Goal: Task Accomplishment & Management: Manage account settings

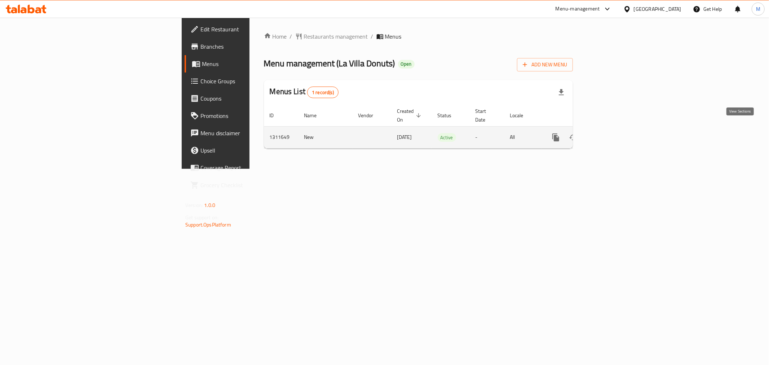
click at [612, 133] on icon "enhanced table" at bounding box center [608, 137] width 9 height 9
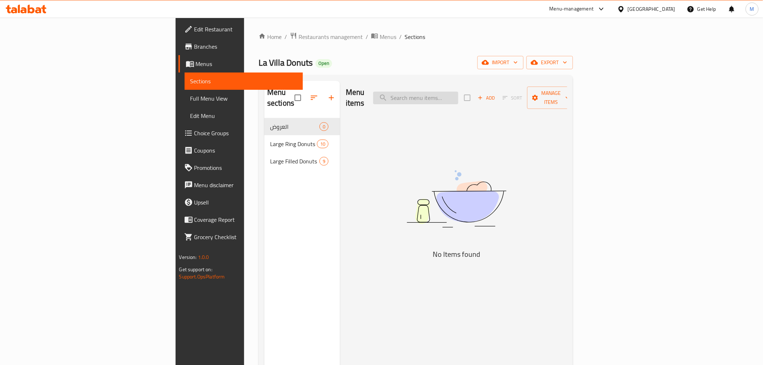
click at [458, 92] on input "search" at bounding box center [415, 98] width 85 height 13
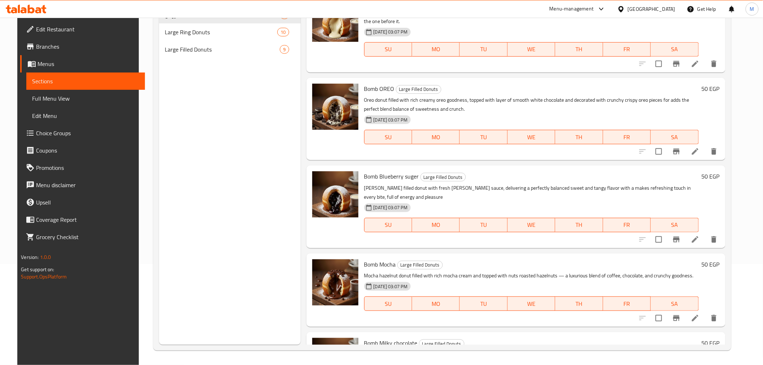
scroll to position [167, 0]
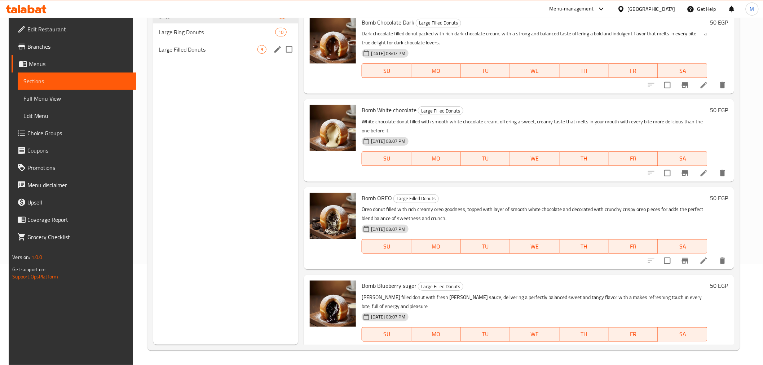
type input "bomb"
click at [201, 55] on div "Large Filled Donuts 9" at bounding box center [225, 49] width 145 height 17
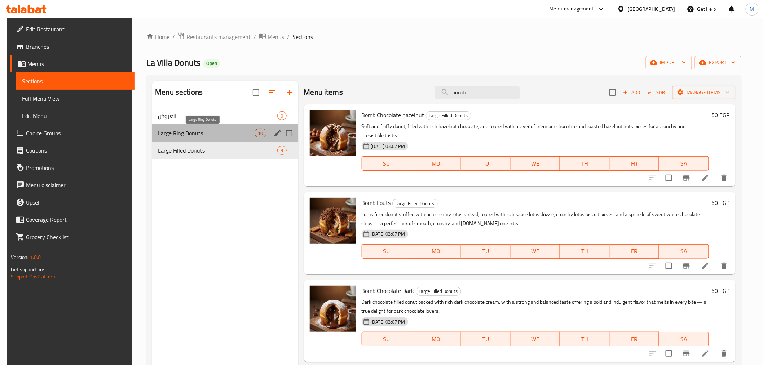
click at [203, 134] on span "Large Ring Donuts" at bounding box center [206, 133] width 97 height 9
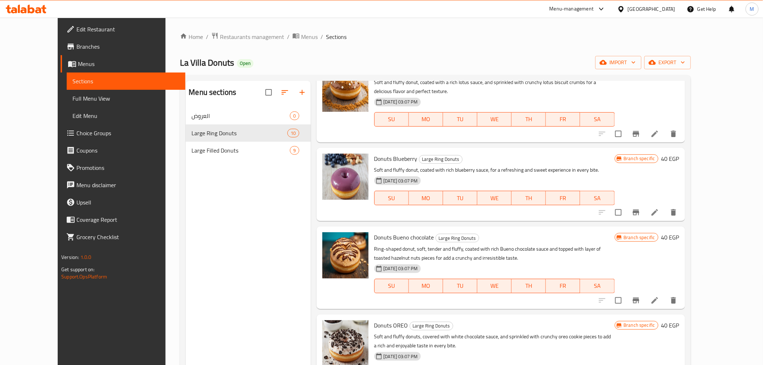
scroll to position [467, 0]
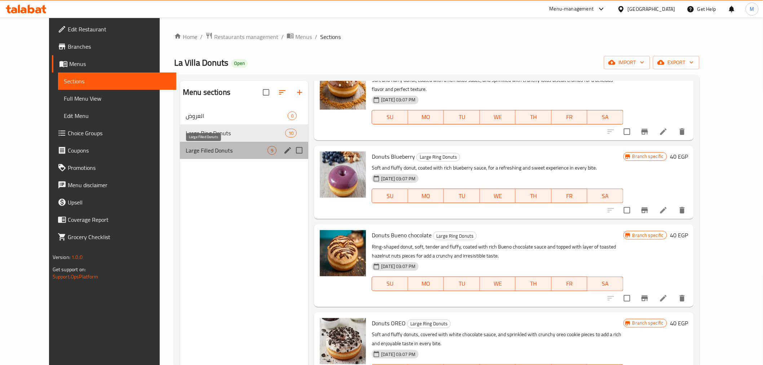
click at [186, 147] on span "Large Filled Donuts" at bounding box center [227, 150] width 82 height 9
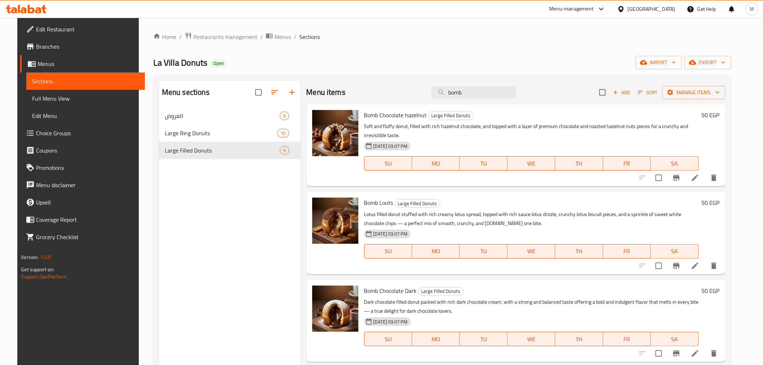
click at [375, 96] on div "Menu items bomb Add Sort Manage items" at bounding box center [515, 92] width 419 height 23
click at [356, 40] on ol "Home / Restaurants management / Menus / Sections" at bounding box center [442, 36] width 578 height 9
click at [336, 71] on div "Home / Restaurants management / Menus / Sections La Villa Donuts Open import ex…" at bounding box center [442, 241] width 578 height 419
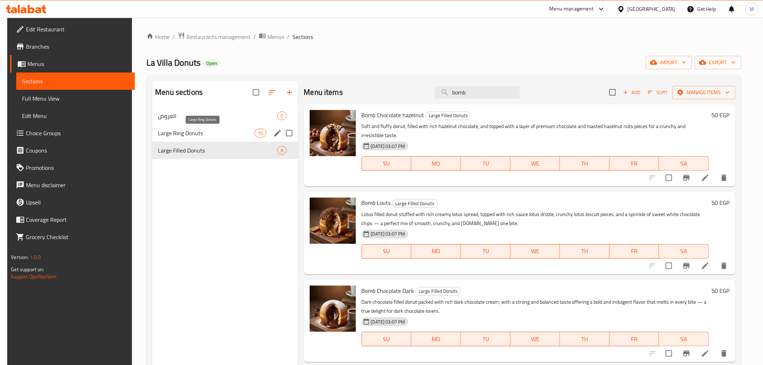
drag, startPoint x: 195, startPoint y: 135, endPoint x: 189, endPoint y: 145, distance: 11.0
click at [195, 135] on span "Large Ring Donuts" at bounding box center [206, 133] width 97 height 9
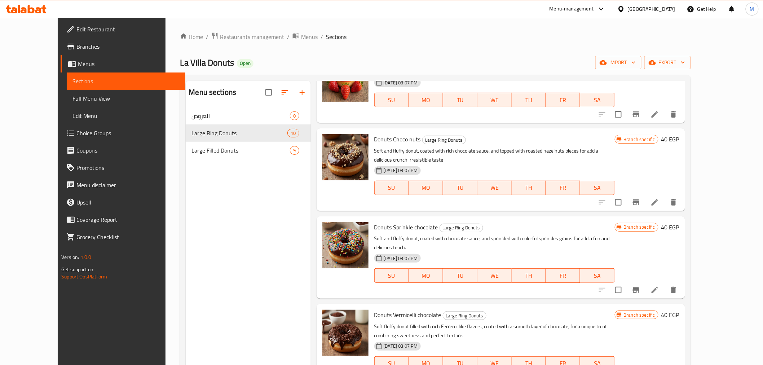
scroll to position [120, 0]
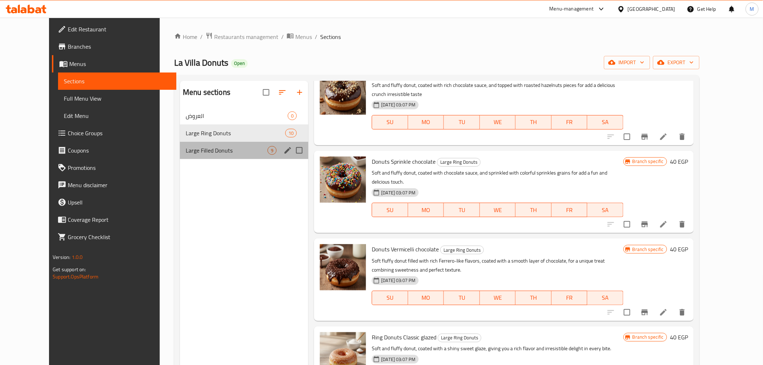
click at [188, 156] on div "Large Filled Donuts 9" at bounding box center [244, 150] width 128 height 17
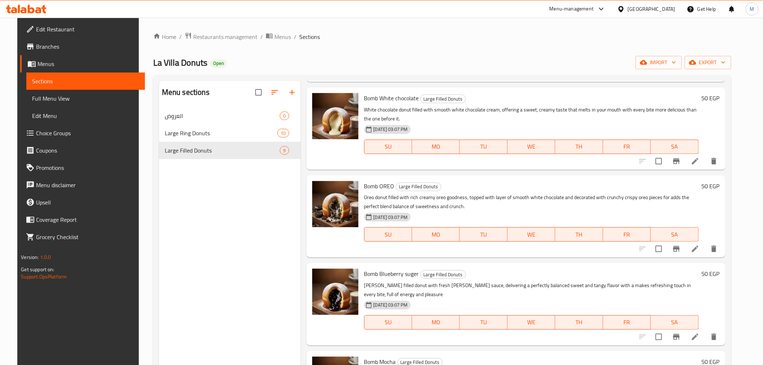
scroll to position [240, 0]
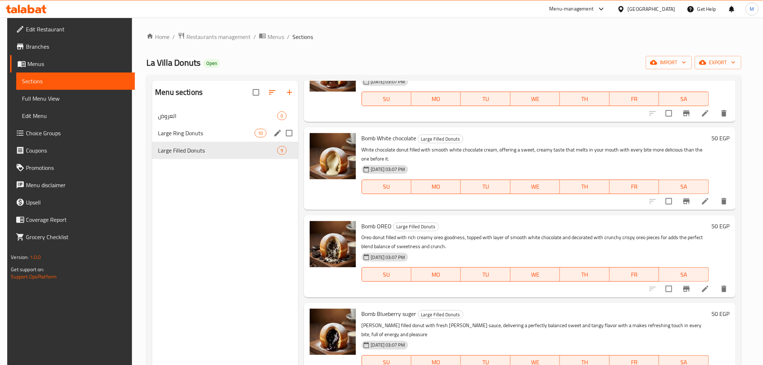
click at [193, 138] on div "Large Ring Donuts 10" at bounding box center [225, 132] width 146 height 17
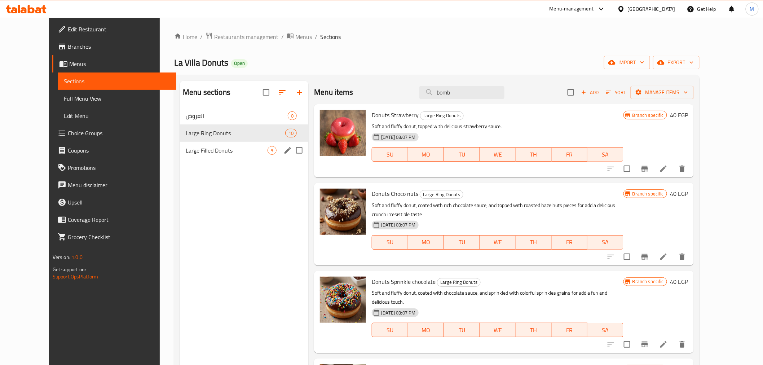
click at [182, 156] on div "Large Filled Donuts 9" at bounding box center [244, 150] width 128 height 17
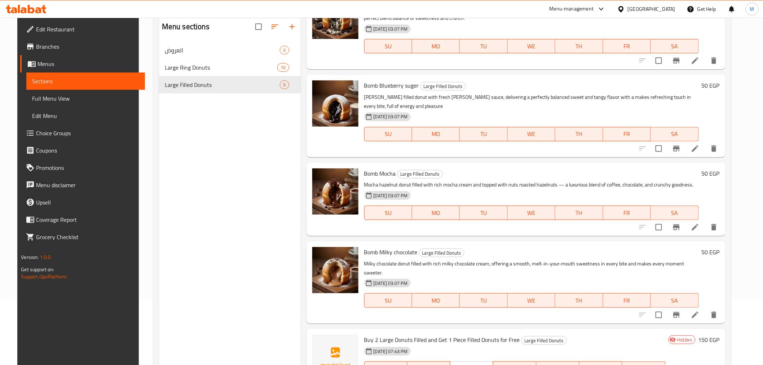
scroll to position [101, 0]
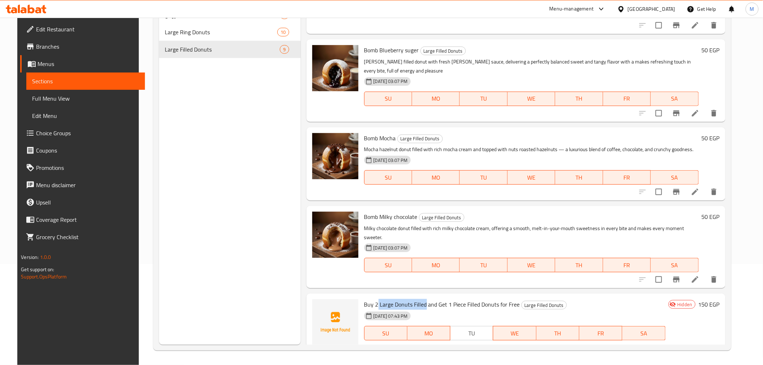
drag, startPoint x: 374, startPoint y: 282, endPoint x: 420, endPoint y: 286, distance: 46.7
click at [420, 299] on span "Buy 2 Large Donuts Filled and Get 1 Piece Filled Donuts for Free" at bounding box center [442, 304] width 156 height 11
drag, startPoint x: 415, startPoint y: 289, endPoint x: 408, endPoint y: 286, distance: 7.7
click at [408, 296] on div "Buy 2 Large Donuts Filled and Get 1 Piece Filled Donuts for Free Large Filled D…" at bounding box center [514, 328] width 307 height 64
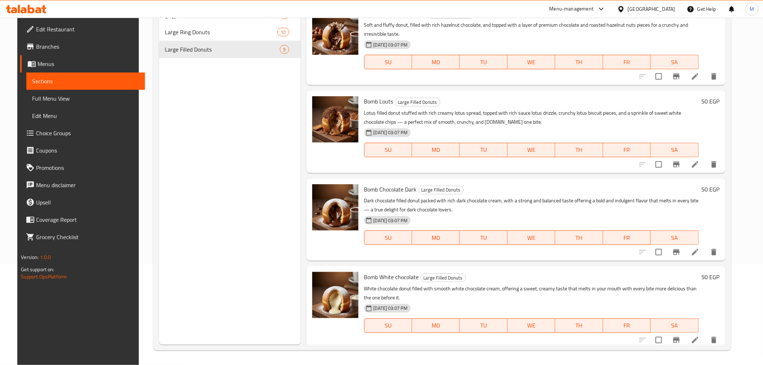
scroll to position [0, 0]
click at [191, 113] on div "Menu sections العروض 0 Large Ring Donuts 10 Large Filled Donuts 9" at bounding box center [230, 162] width 142 height 365
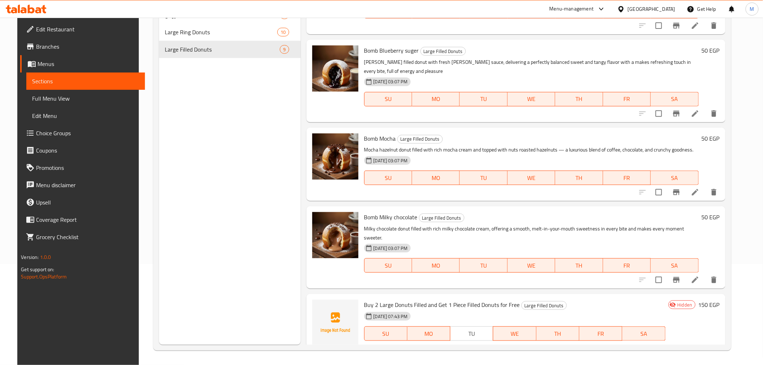
scroll to position [403, 0]
click at [432, 299] on span "Buy 2 Large Donuts Filled and Get 1 Piece Filled Donuts for Free" at bounding box center [442, 304] width 156 height 11
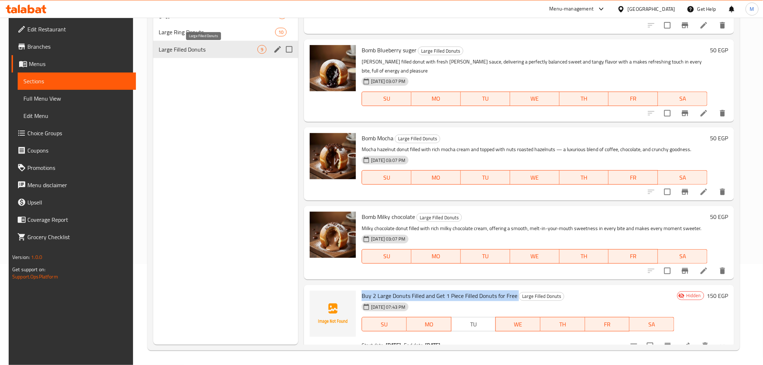
click at [195, 47] on span "Large Filled Donuts" at bounding box center [208, 49] width 99 height 9
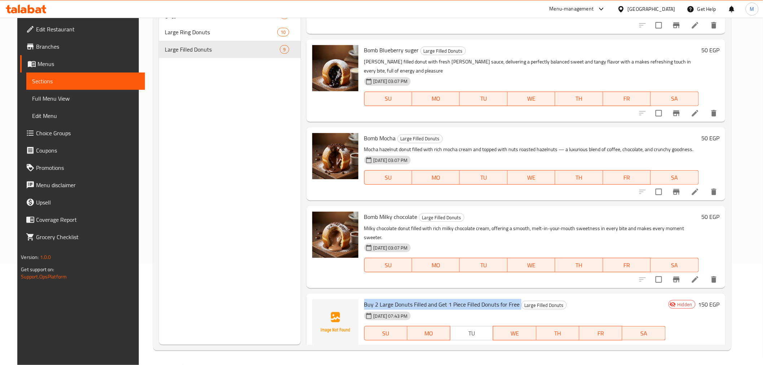
click at [492, 299] on span "Buy 2 Large Donuts Filled and Get 1 Piece Filled Donuts for Free" at bounding box center [442, 304] width 156 height 11
click at [434, 309] on div "[DATE] 07:43 PM" at bounding box center [399, 316] width 77 height 14
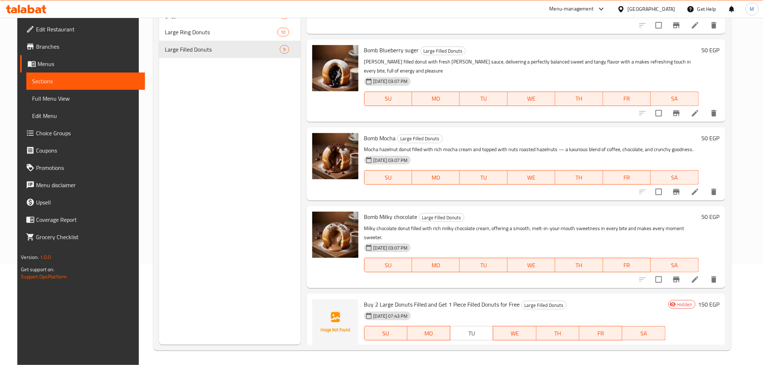
click at [442, 299] on span "Buy 2 Large Donuts Filled and Get 1 Piece Filled Donuts for Free" at bounding box center [442, 304] width 156 height 11
drag, startPoint x: 442, startPoint y: 286, endPoint x: 432, endPoint y: 292, distance: 11.6
click at [441, 299] on span "Buy 2 Large Donuts Filled and Get 1 Piece Filled Donuts for Free" at bounding box center [442, 304] width 156 height 11
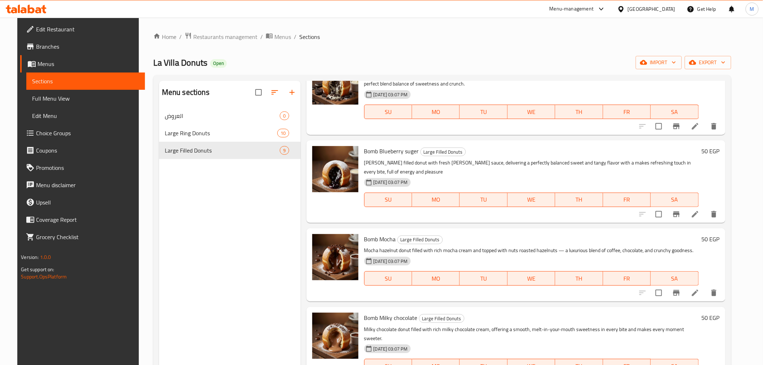
scroll to position [101, 0]
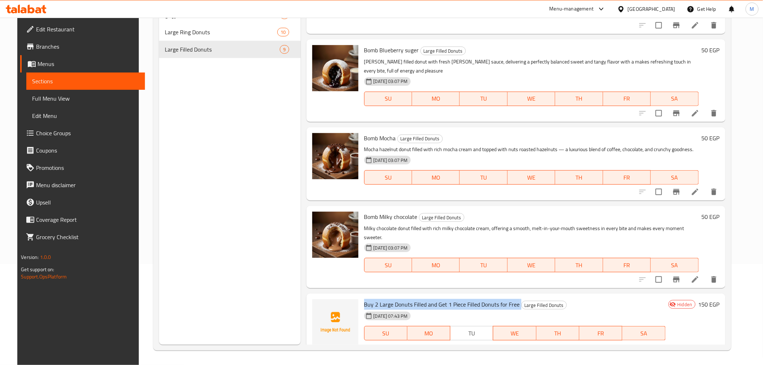
click at [718, 350] on icon "show more" at bounding box center [714, 354] width 9 height 9
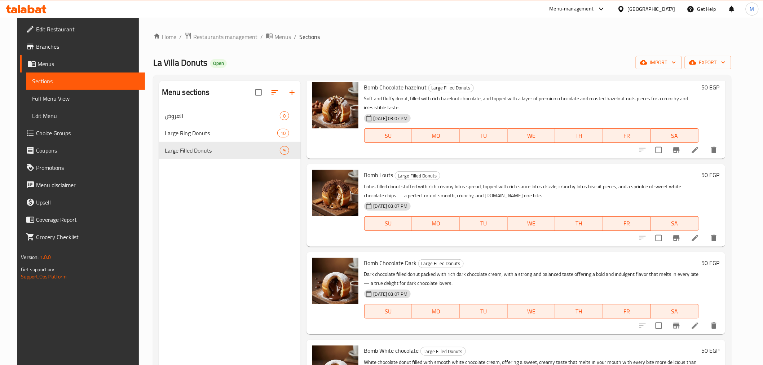
scroll to position [0, 0]
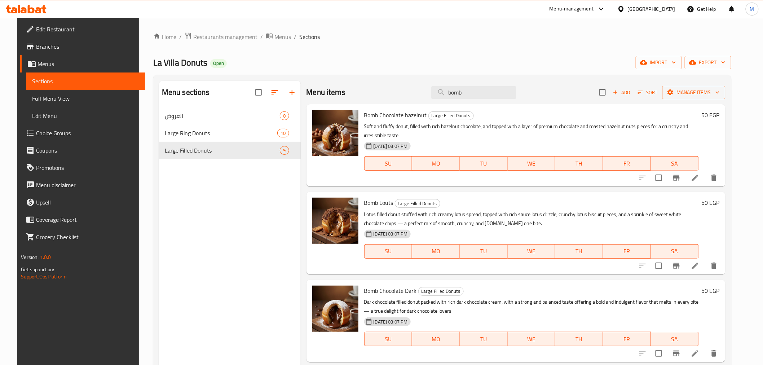
click at [382, 89] on div "Menu items bomb Add Sort Manage items" at bounding box center [515, 92] width 419 height 23
